Goal: Task Accomplishment & Management: Use online tool/utility

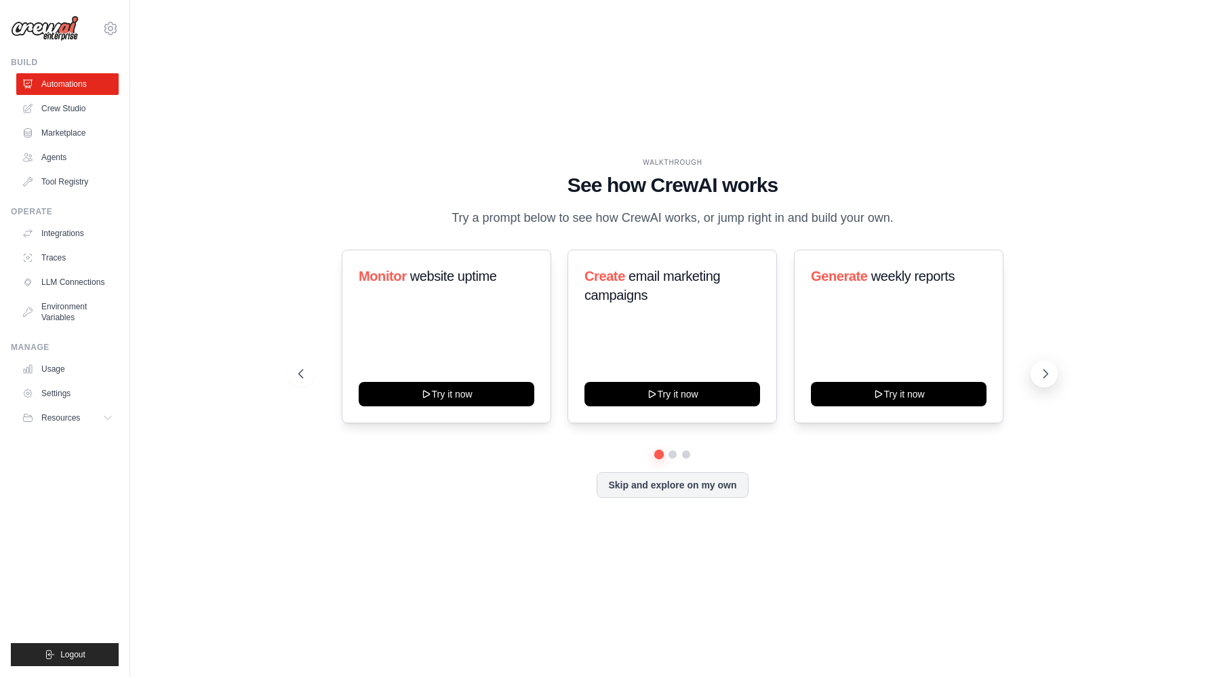
click at [1041, 368] on icon at bounding box center [1046, 374] width 14 height 14
click at [658, 484] on button "Skip and explore on my own" at bounding box center [672, 484] width 151 height 26
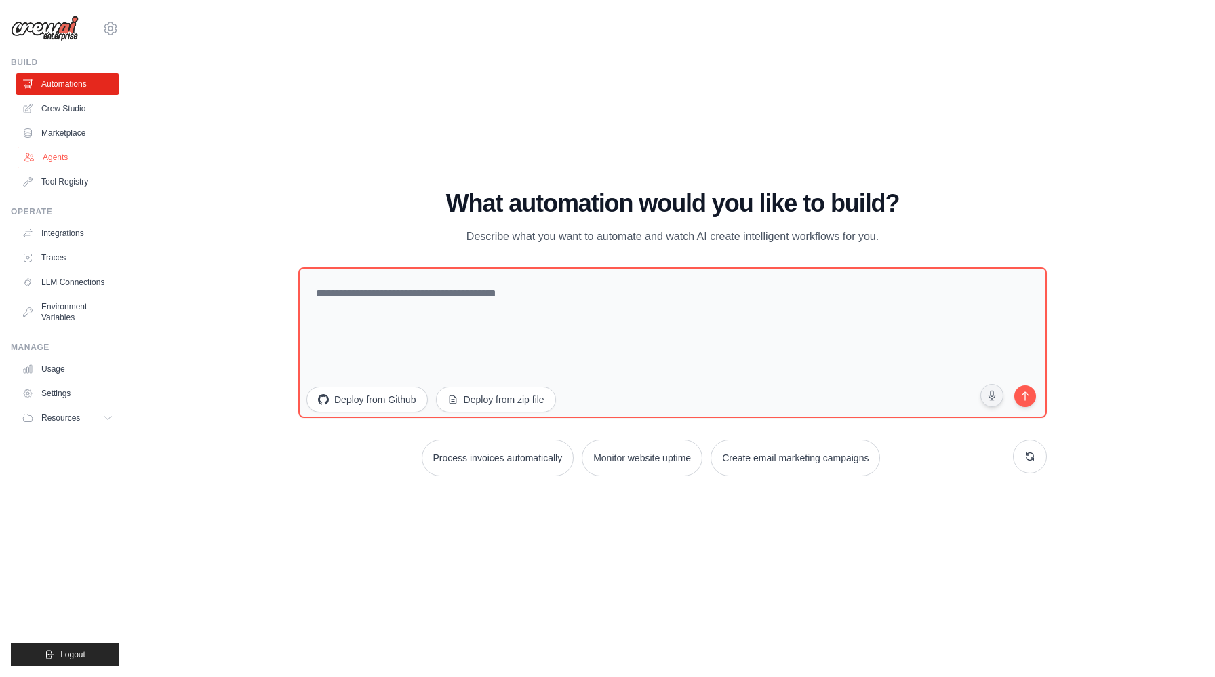
click at [70, 159] on link "Agents" at bounding box center [69, 157] width 102 height 22
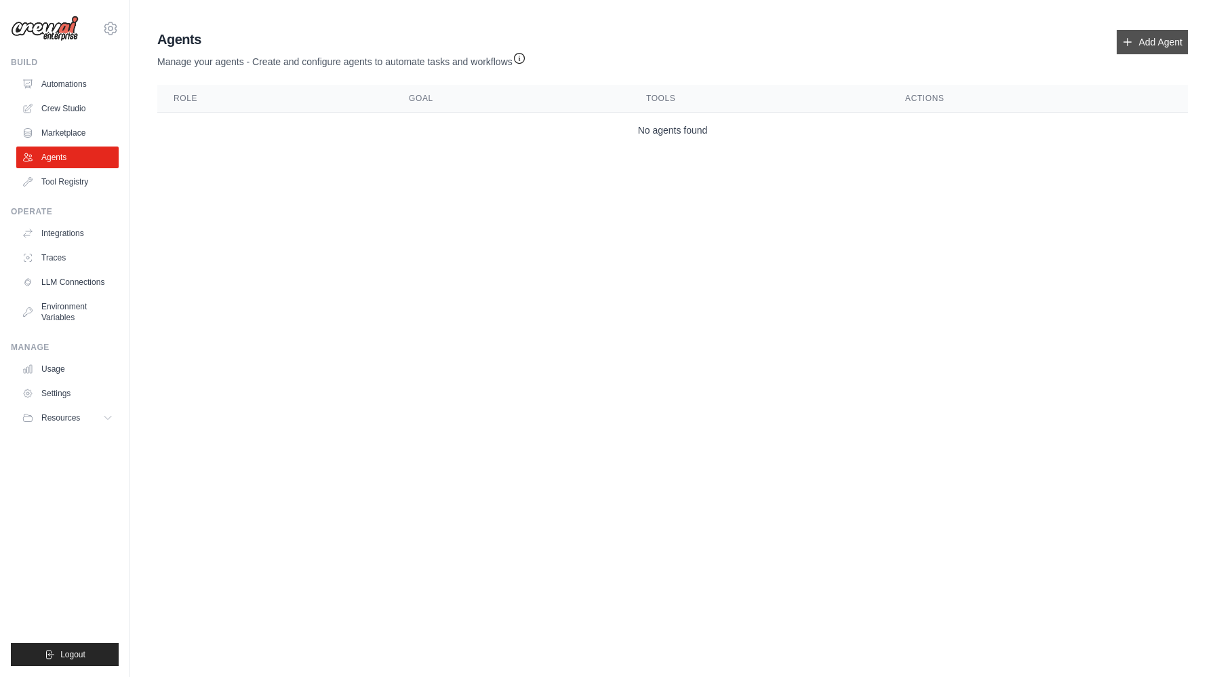
click at [1157, 42] on link "Add Agent" at bounding box center [1152, 42] width 71 height 24
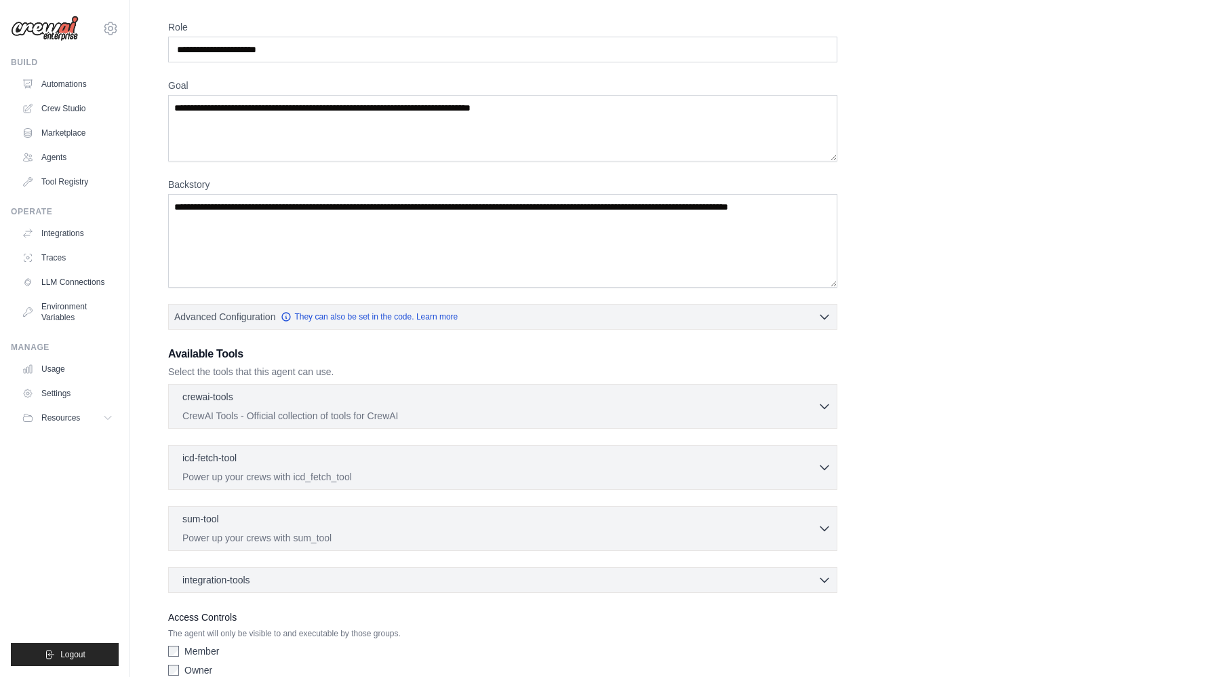
scroll to position [112, 0]
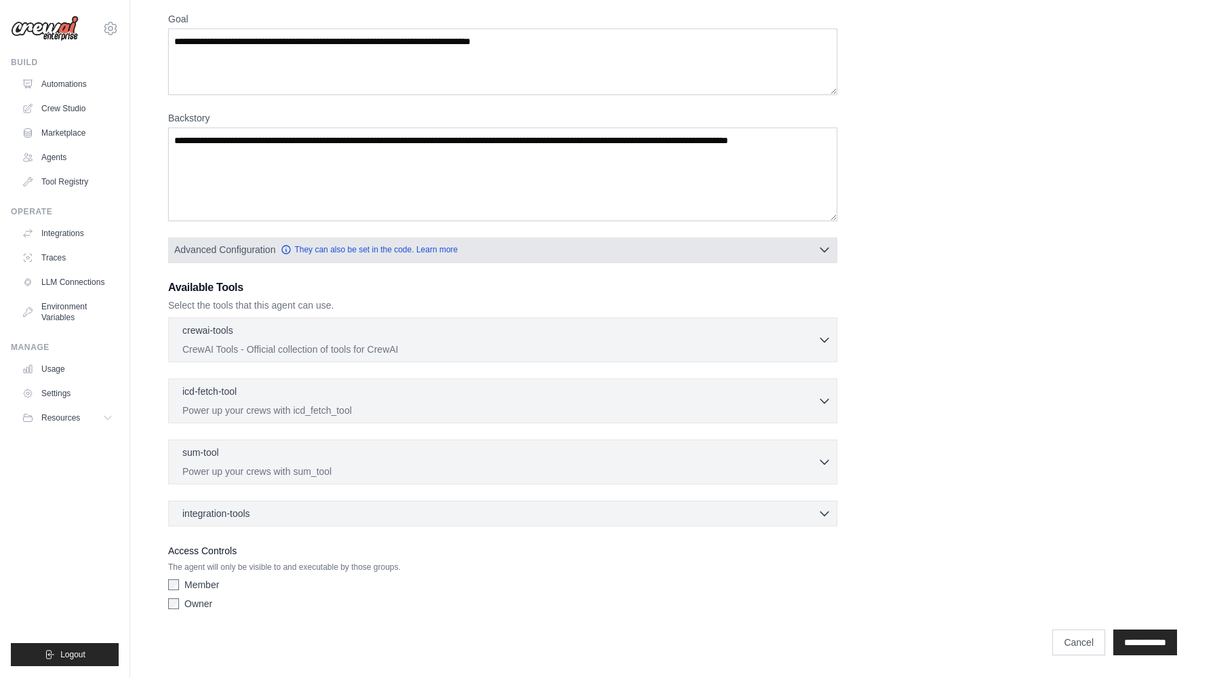
click at [822, 243] on icon "button" at bounding box center [825, 250] width 14 height 14
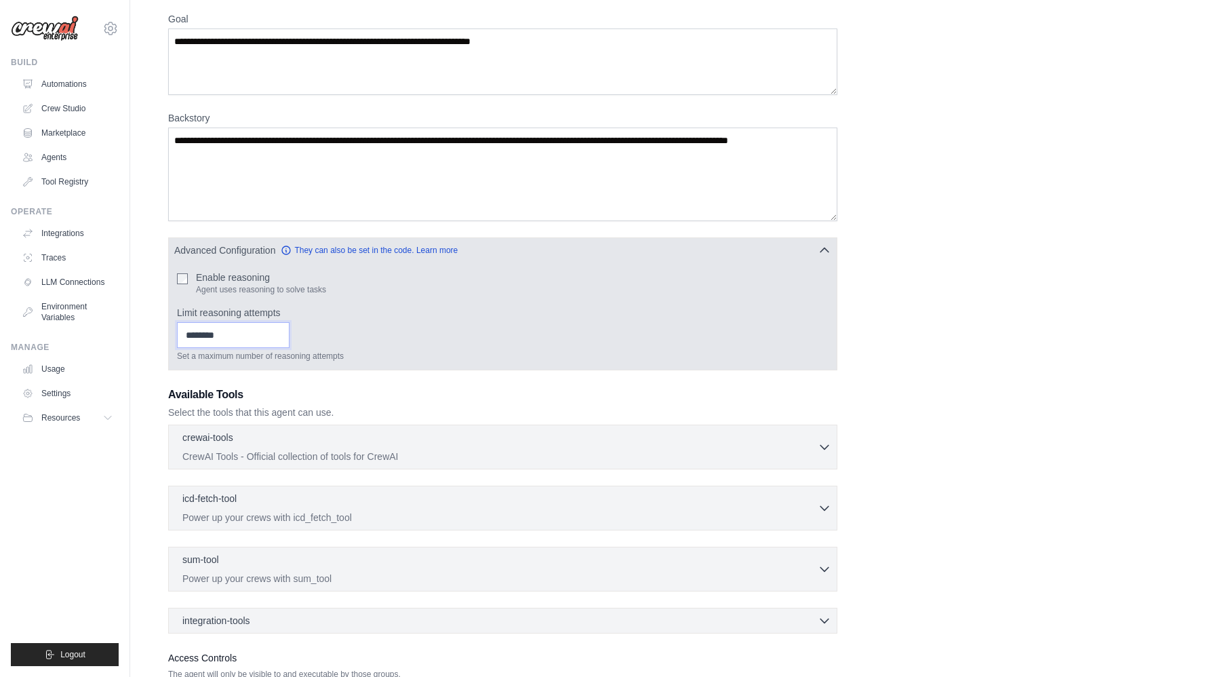
click at [228, 338] on input "Limit reasoning attempts" at bounding box center [233, 335] width 113 height 26
click at [420, 286] on div "Enable reasoning Agent uses reasoning to solve tasks" at bounding box center [503, 283] width 652 height 24
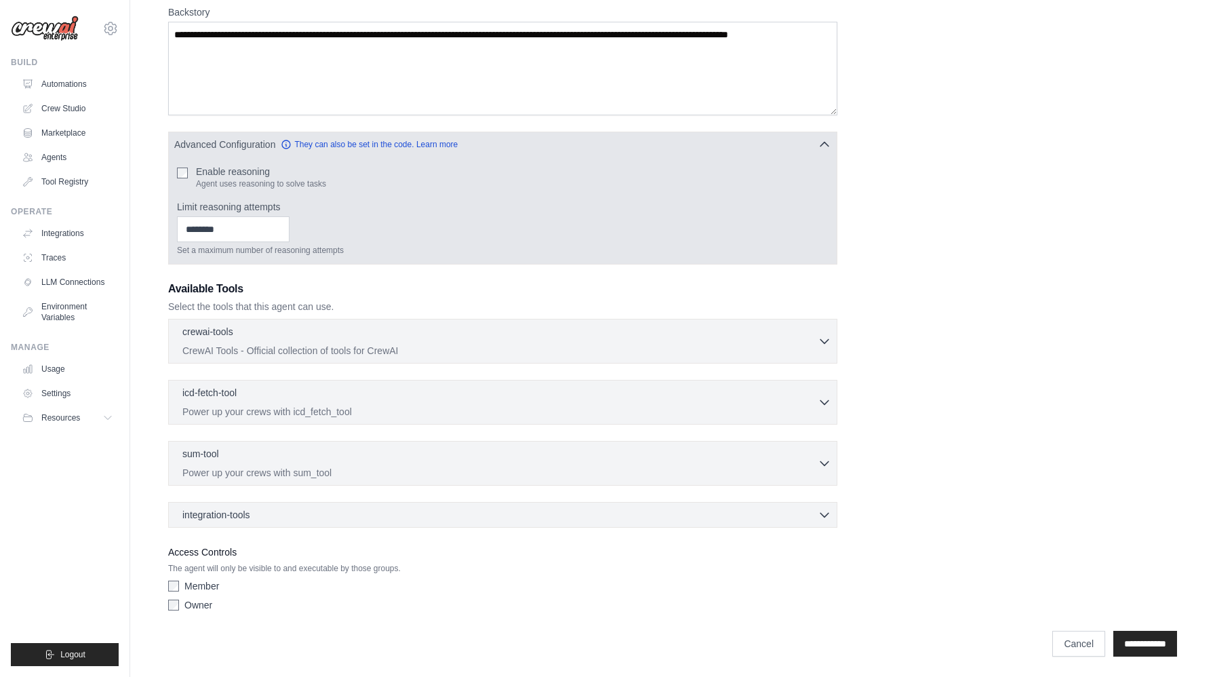
scroll to position [219, 0]
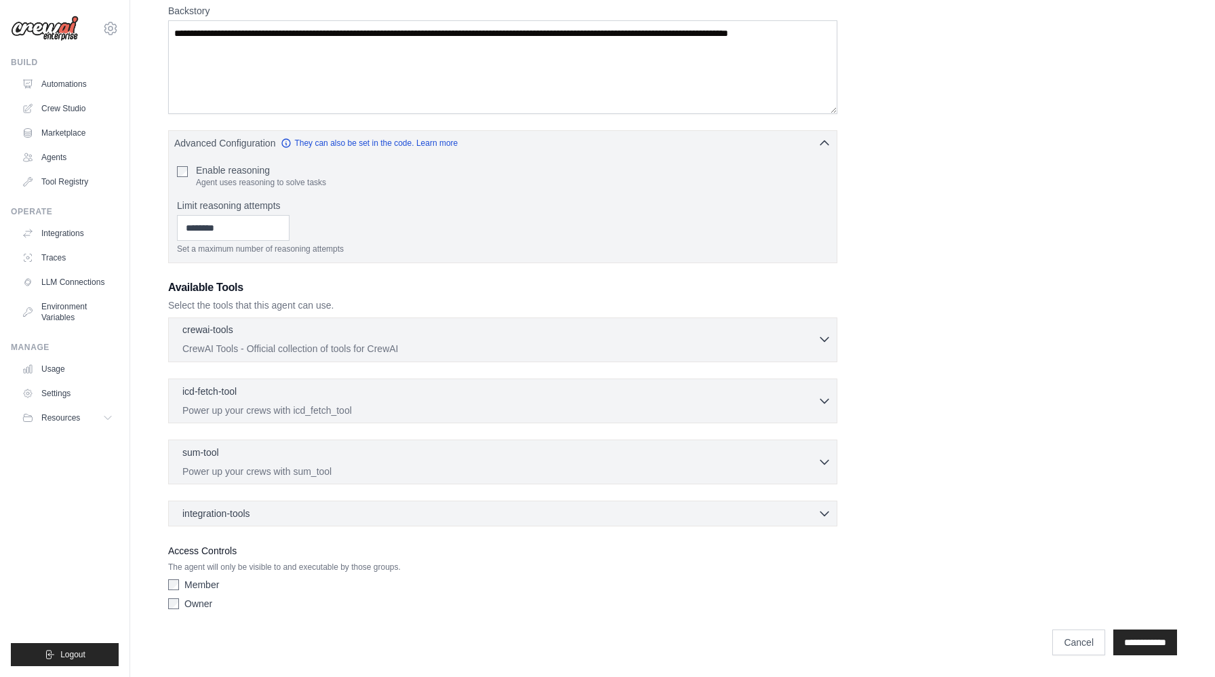
click at [431, 338] on div "crewai-tools 0 selected" at bounding box center [499, 331] width 635 height 16
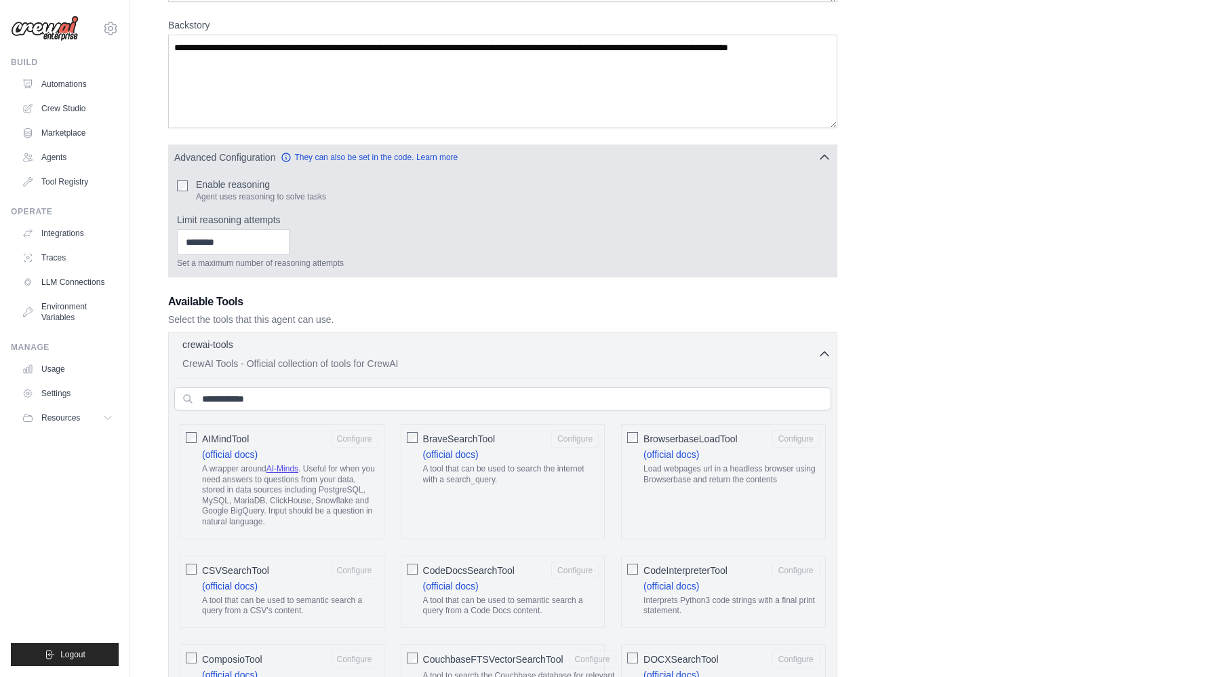
scroll to position [214, 0]
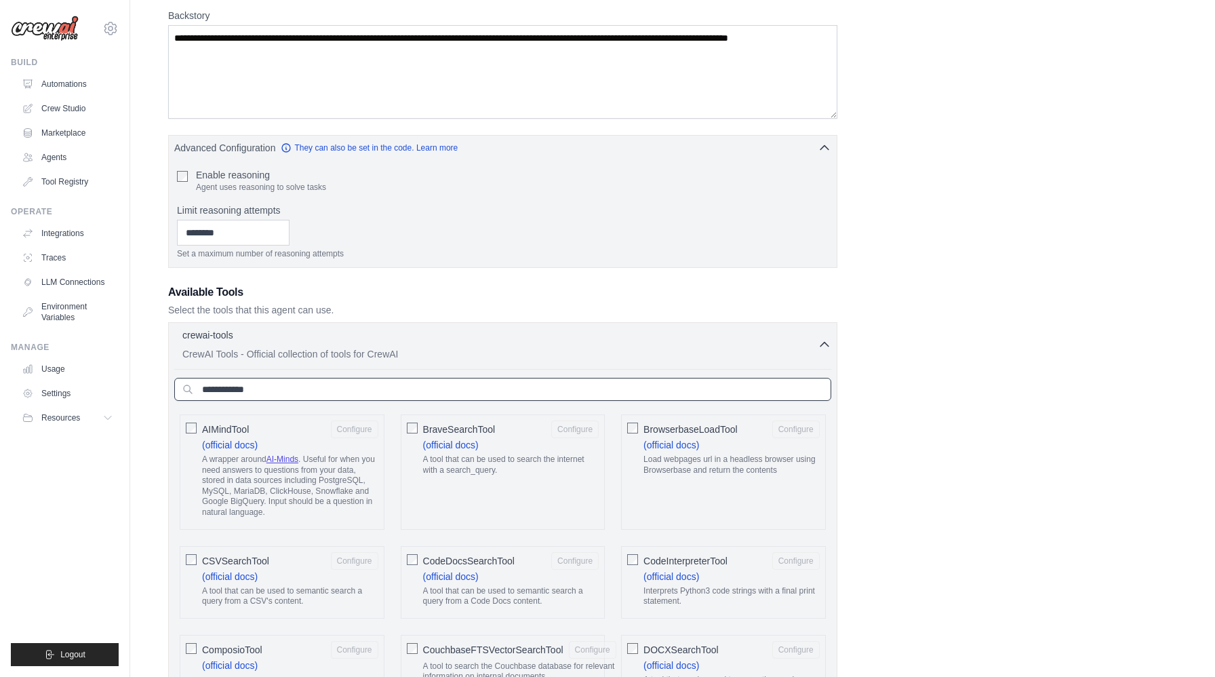
click at [378, 391] on input "text" at bounding box center [502, 389] width 657 height 23
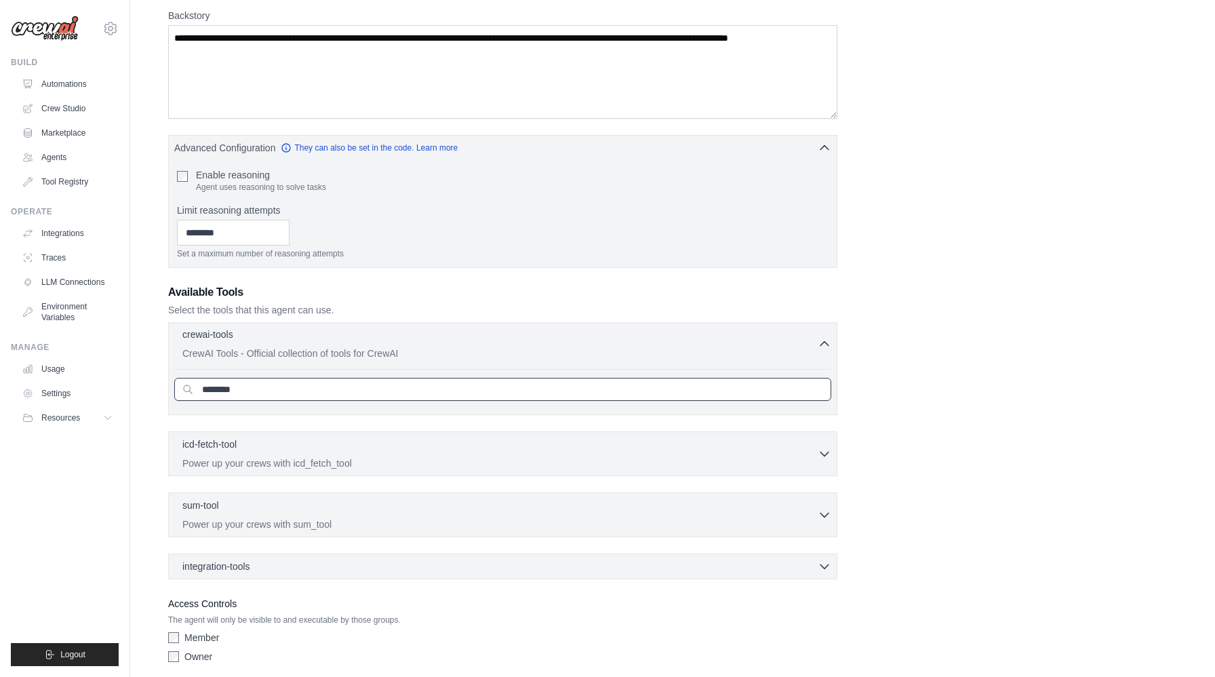
type input "********"
click at [296, 337] on div "crewai-tools 0 selected" at bounding box center [499, 335] width 635 height 16
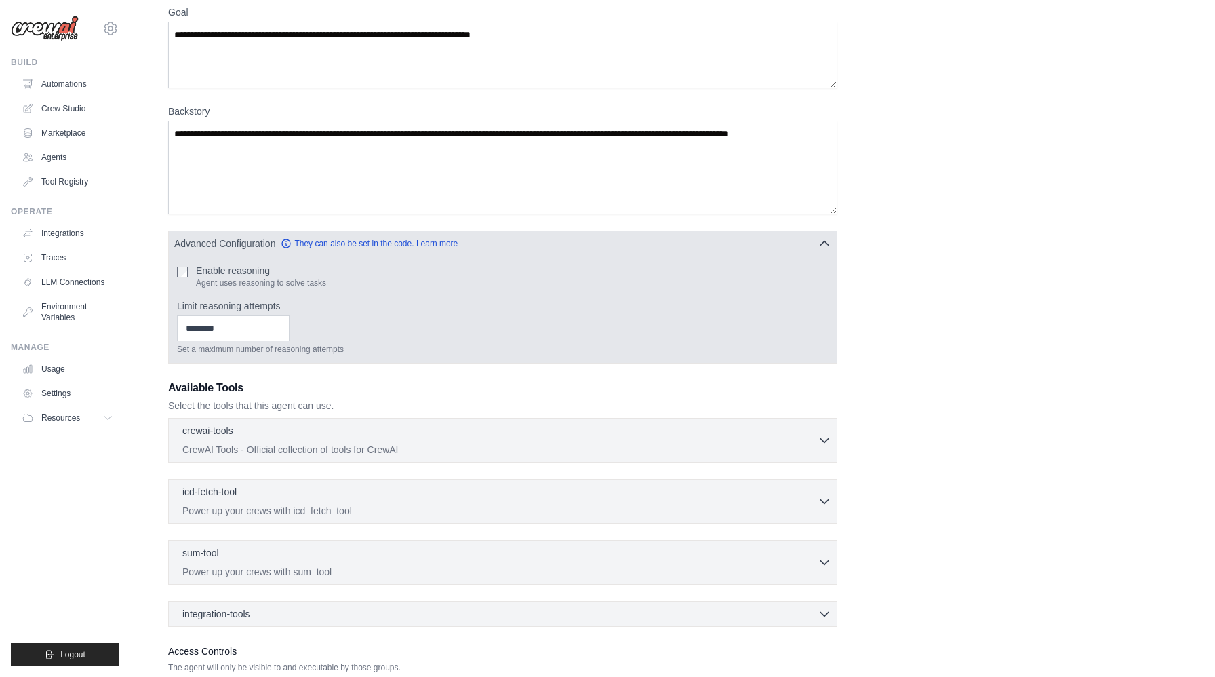
scroll to position [0, 0]
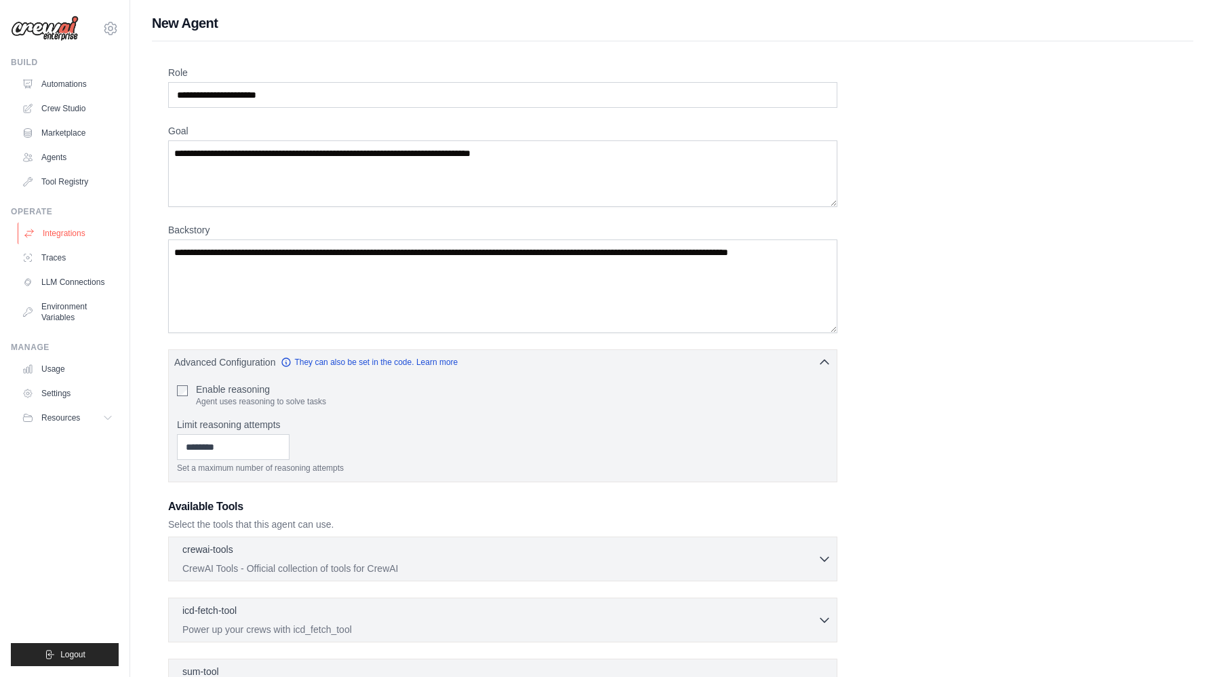
click at [87, 232] on link "Integrations" at bounding box center [69, 233] width 102 height 22
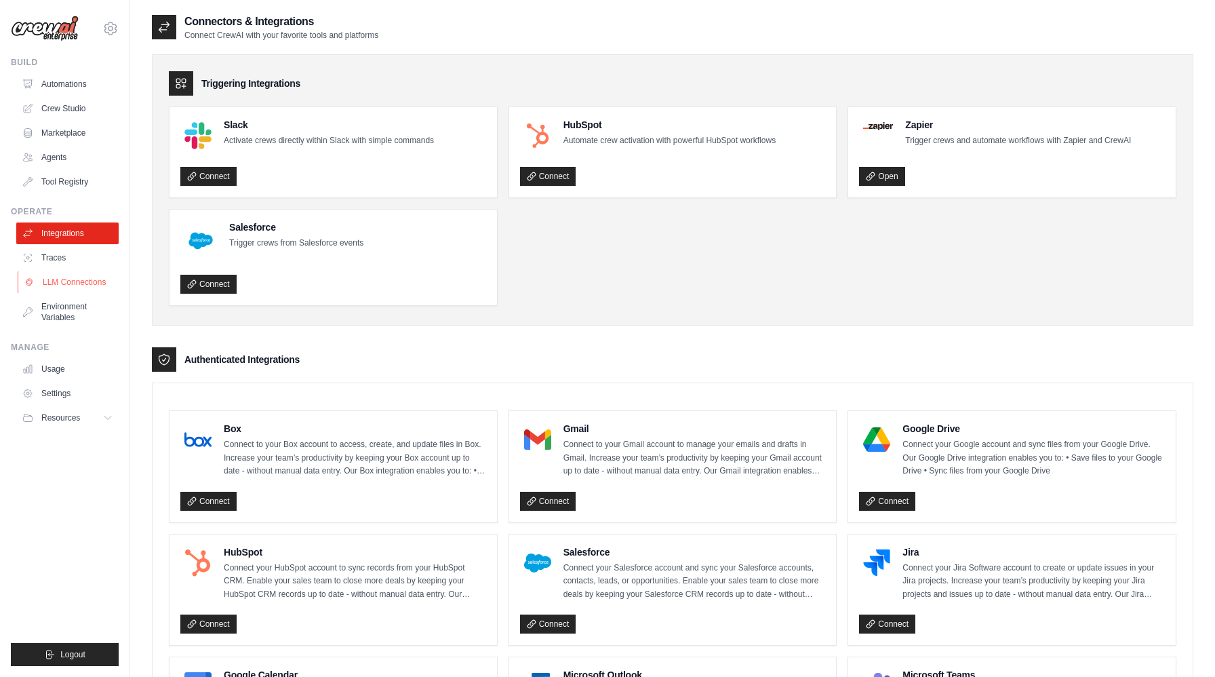
click at [64, 288] on link "LLM Connections" at bounding box center [69, 282] width 102 height 22
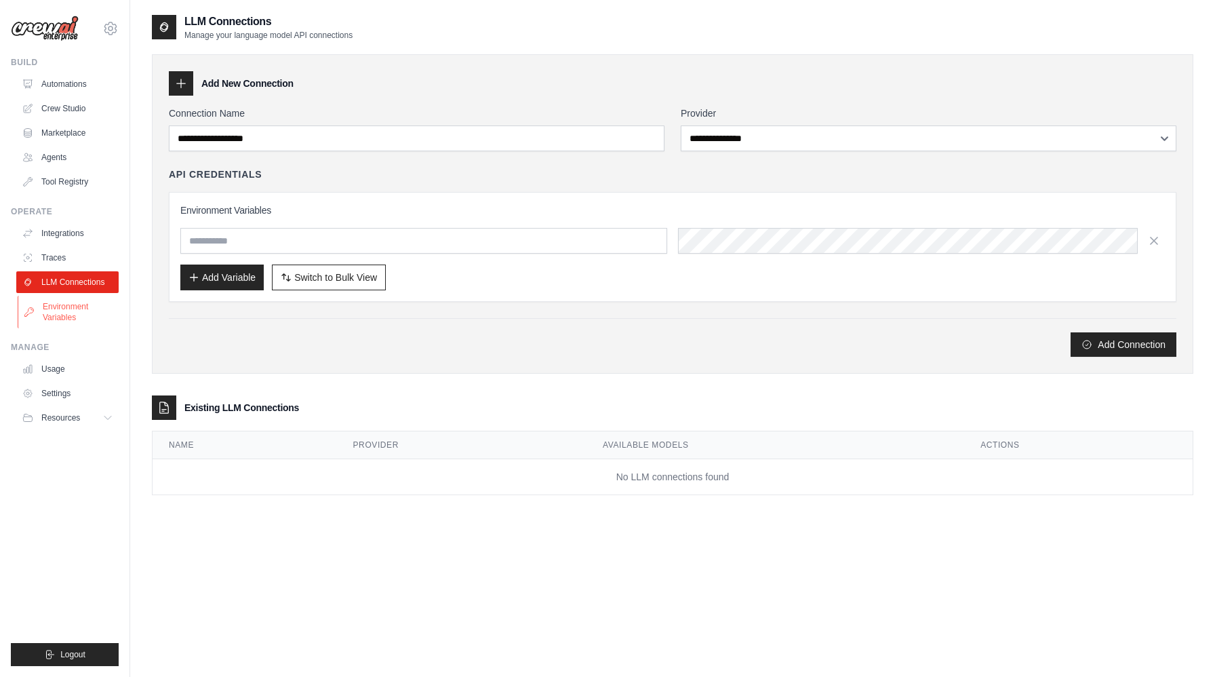
click at [60, 302] on link "Environment Variables" at bounding box center [69, 312] width 102 height 33
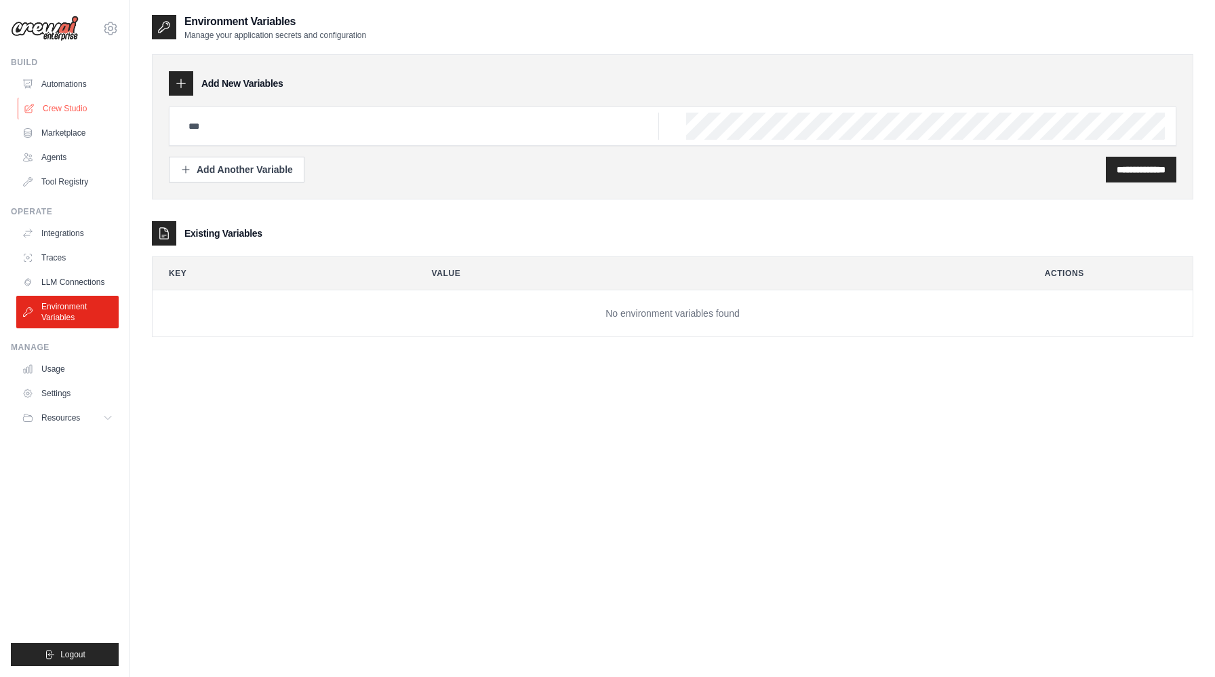
click at [84, 104] on link "Crew Studio" at bounding box center [69, 109] width 102 height 22
